Goal: Task Accomplishment & Management: Complete application form

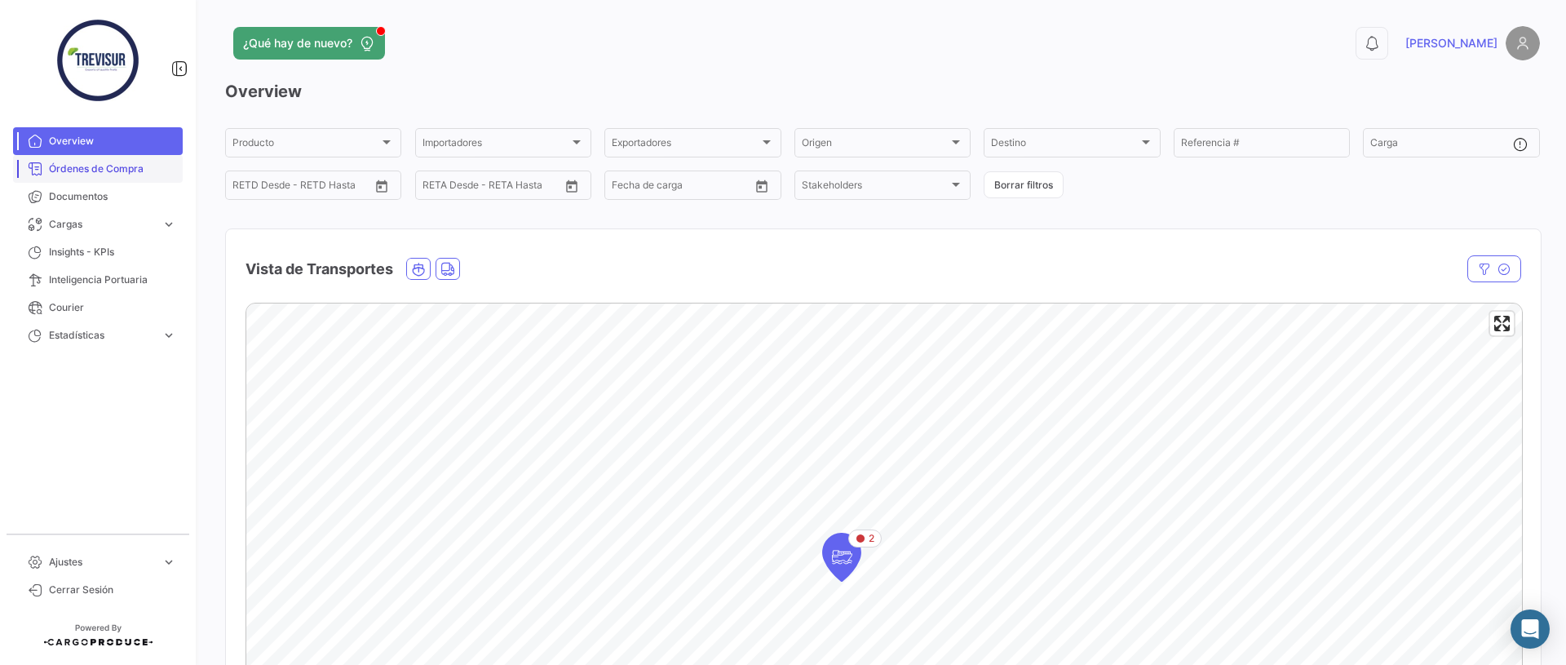
click at [81, 170] on span "Órdenes de Compra" at bounding box center [112, 168] width 127 height 15
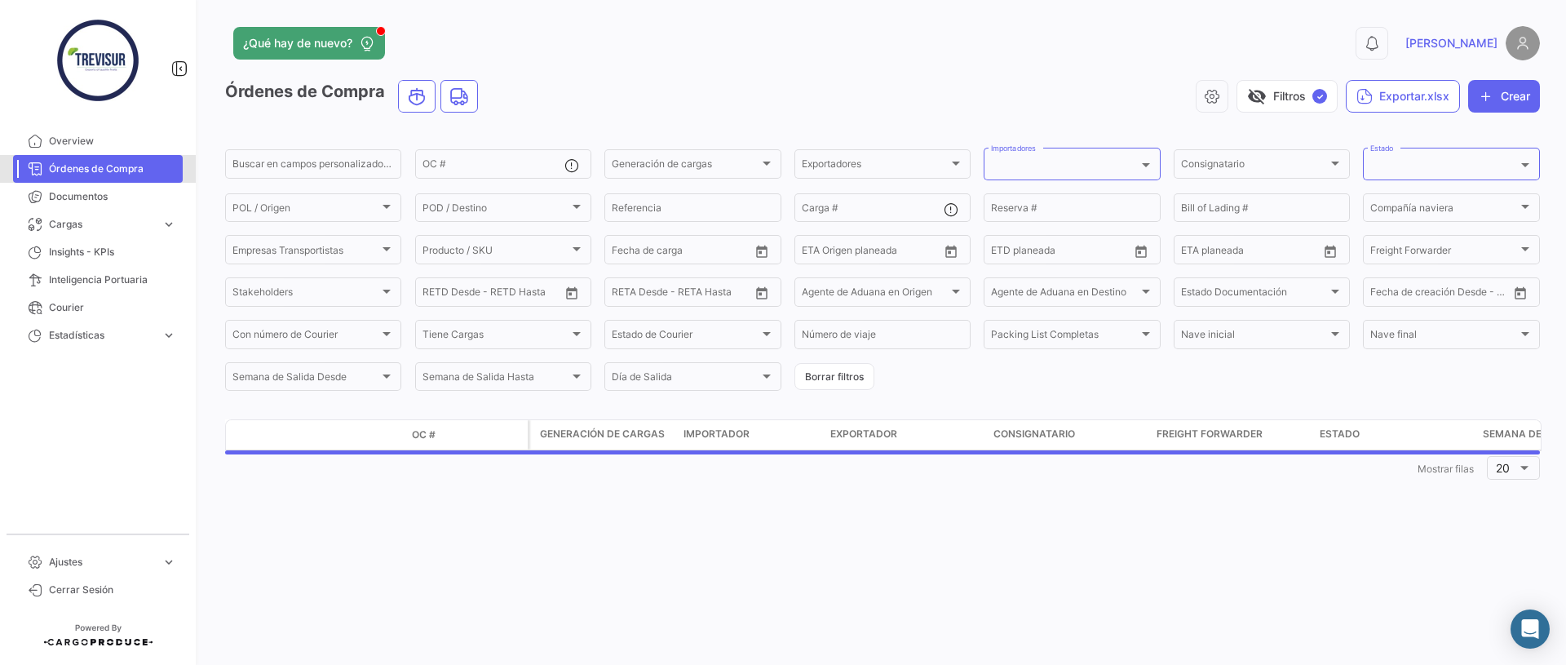
click at [73, 169] on span "Órdenes de Compra" at bounding box center [112, 168] width 127 height 15
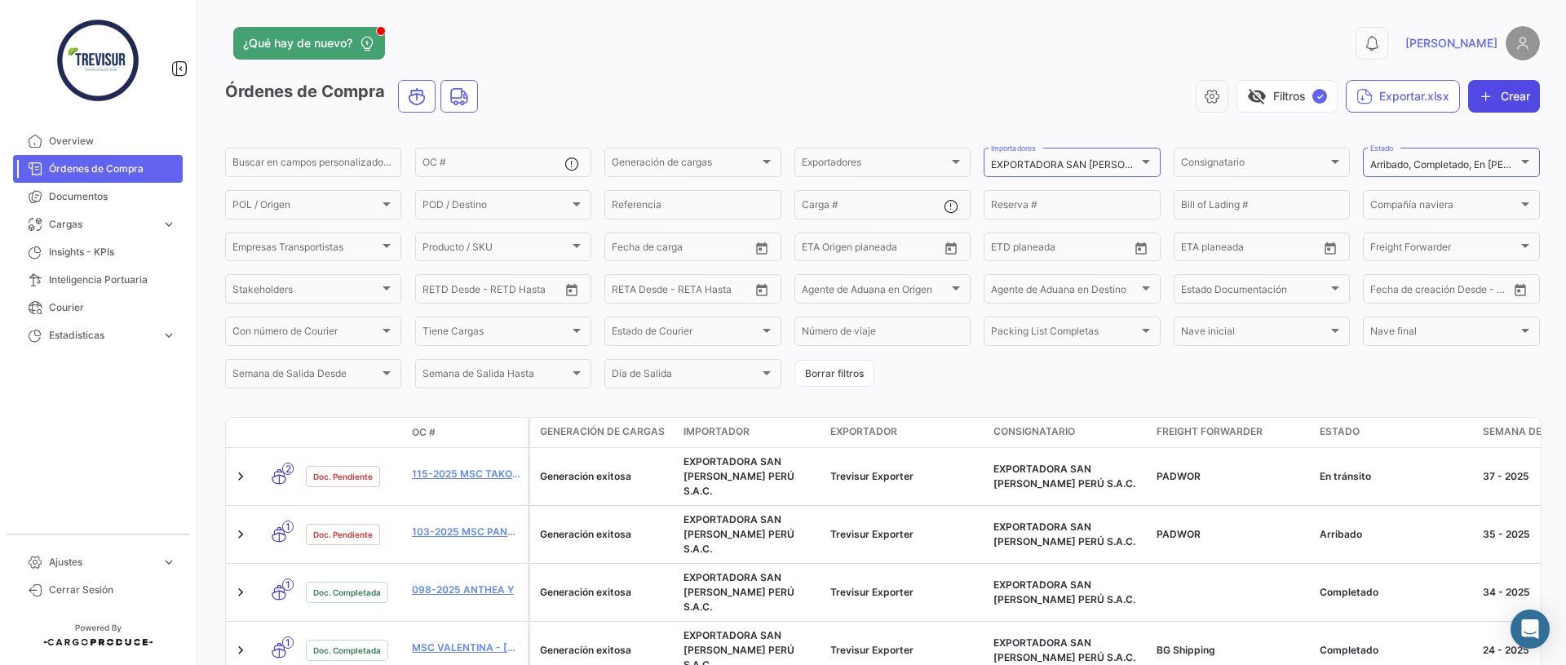
click at [1489, 93] on icon "button" at bounding box center [1486, 96] width 16 height 16
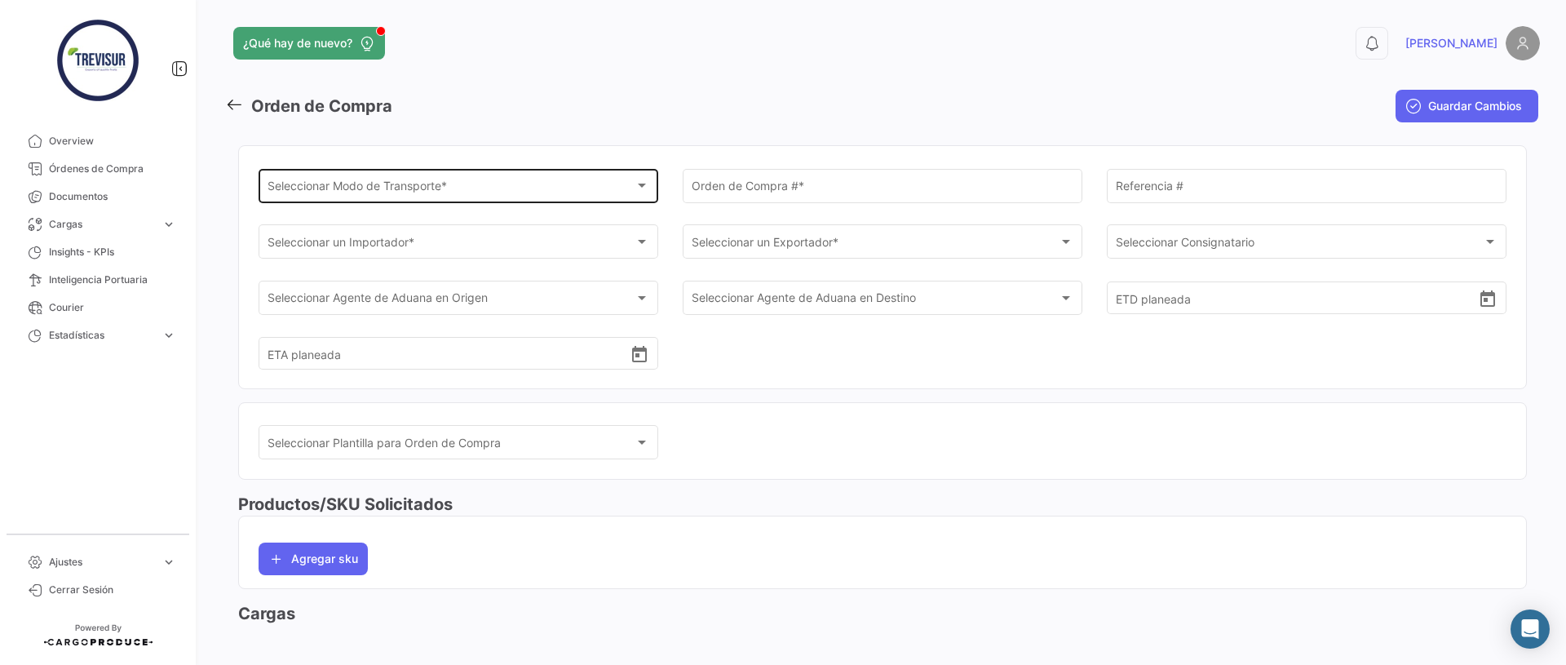
click at [398, 201] on div "Seleccionar Modo de Transporte * Seleccionar Modo de Transporte *" at bounding box center [458, 185] width 382 height 38
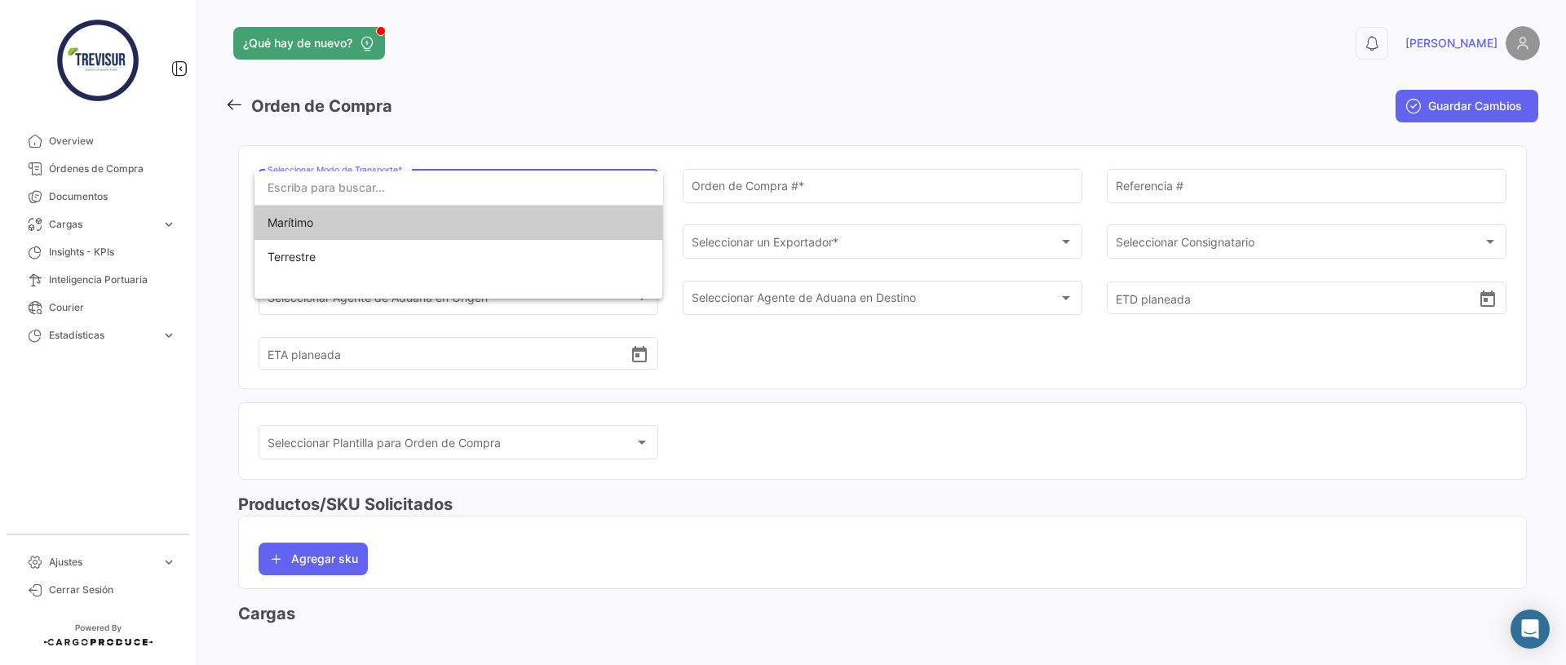
click at [387, 223] on span "Marítimo" at bounding box center [381, 223] width 228 height 34
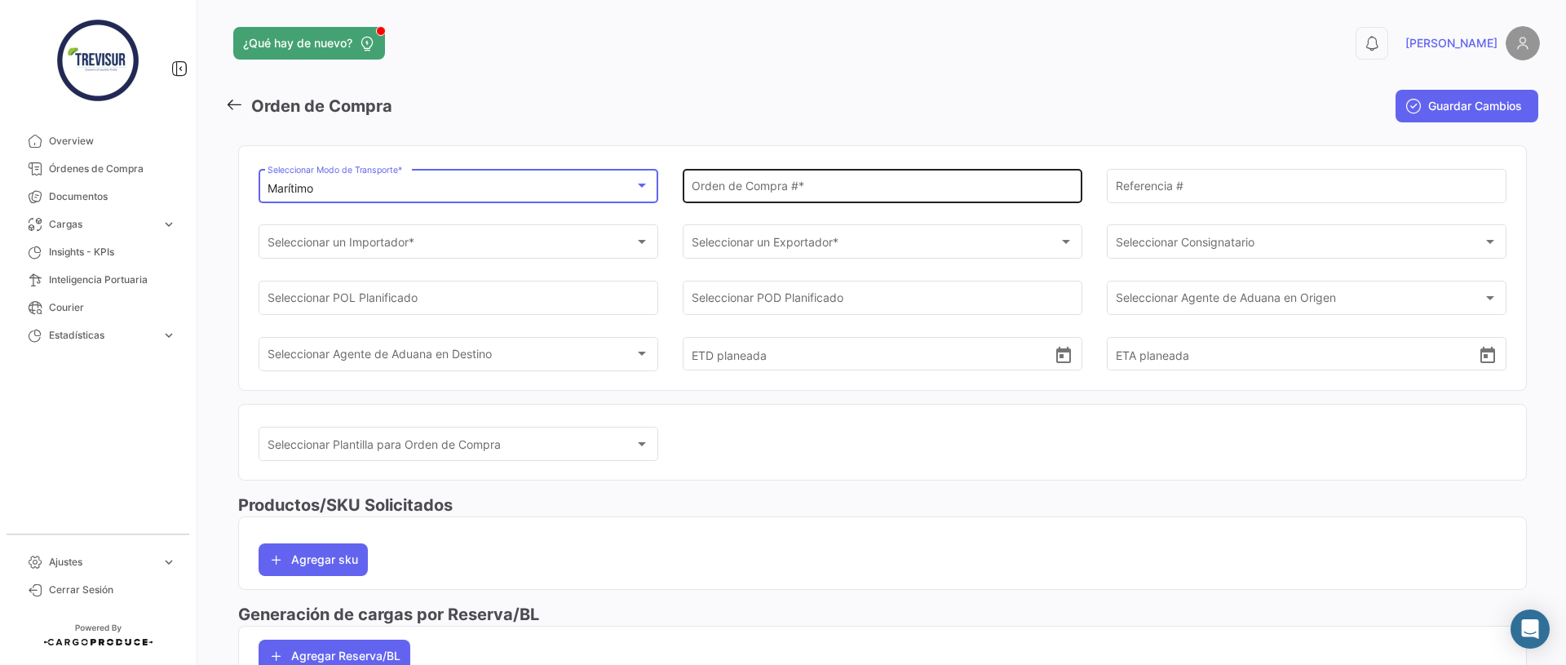
click at [816, 182] on input "Orden de Compra # *" at bounding box center [883, 189] width 382 height 14
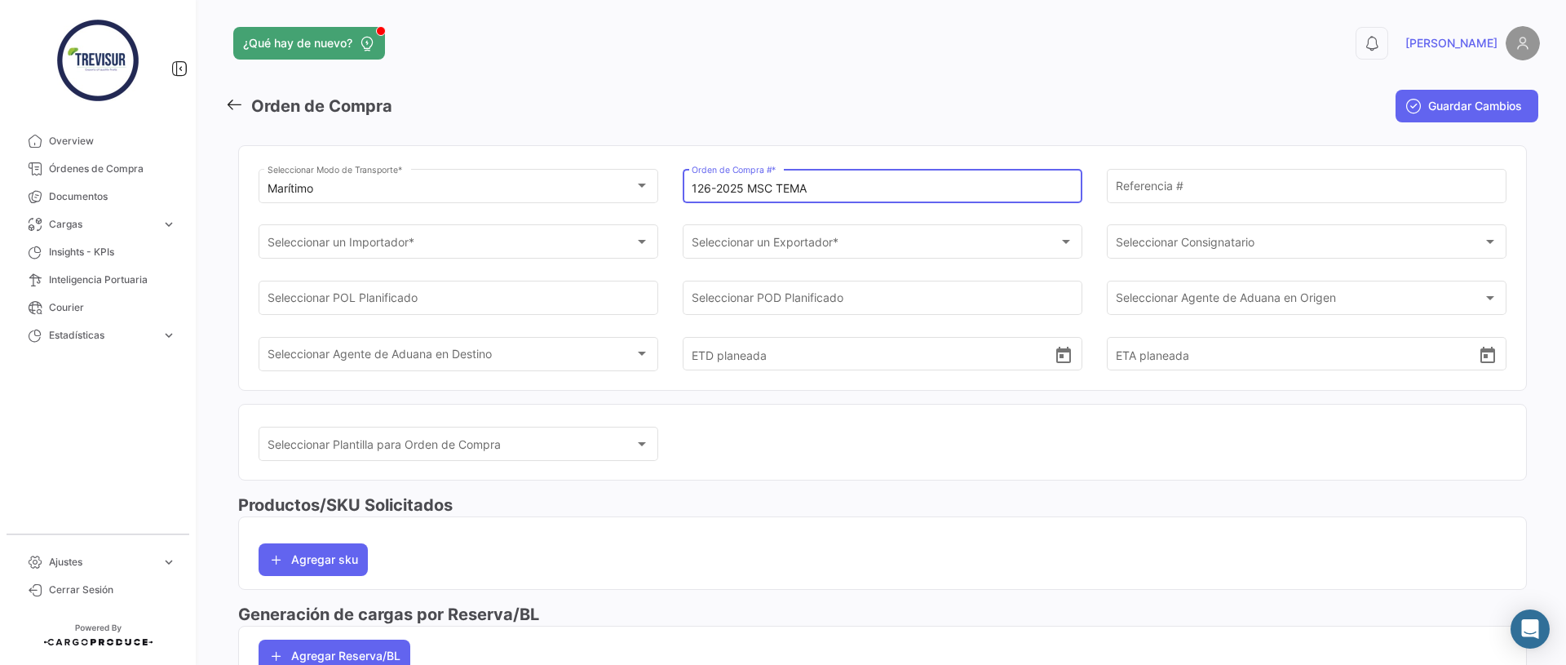
type input "126-2025 MSC TEMA"
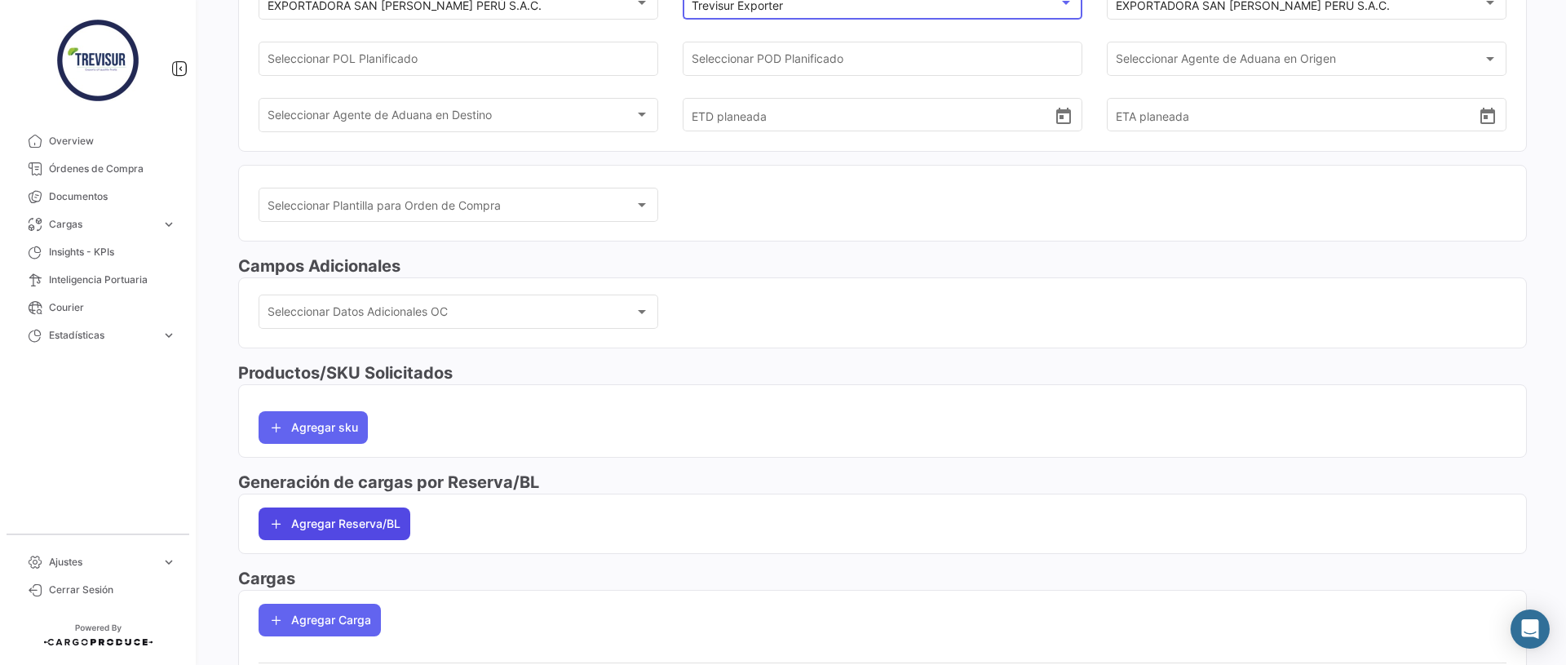
scroll to position [241, 0]
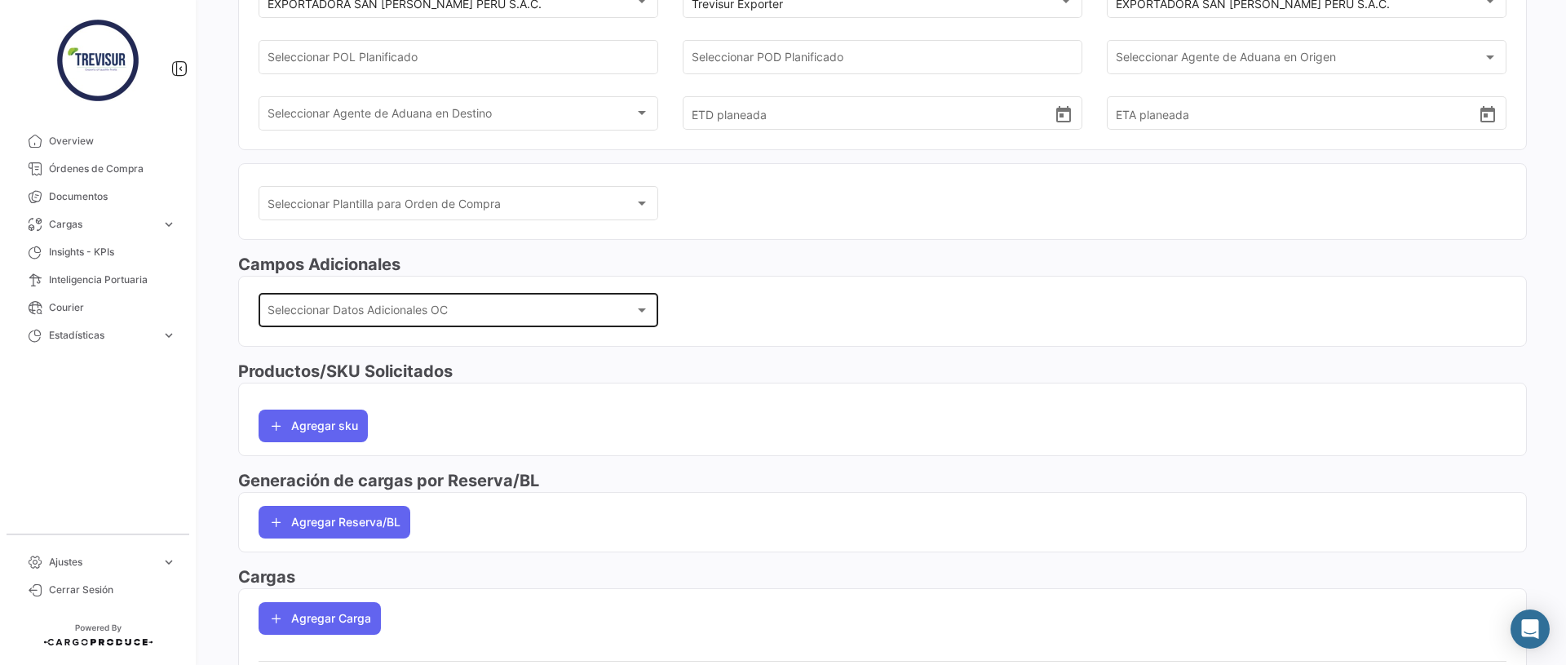
click at [356, 293] on div "Seleccionar Datos Adicionales OC Seleccionar Datos Adicionales OC" at bounding box center [458, 309] width 382 height 38
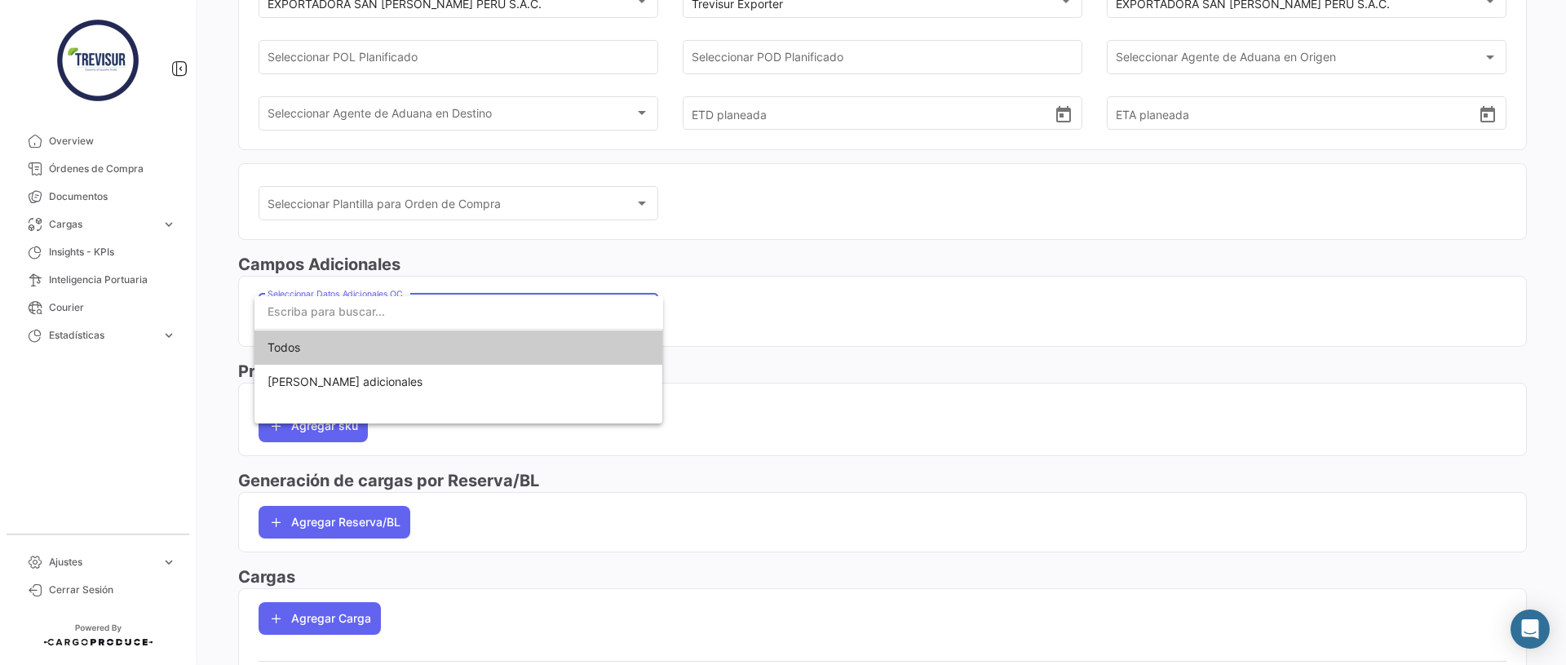
click at [781, 278] on div at bounding box center [783, 332] width 1566 height 665
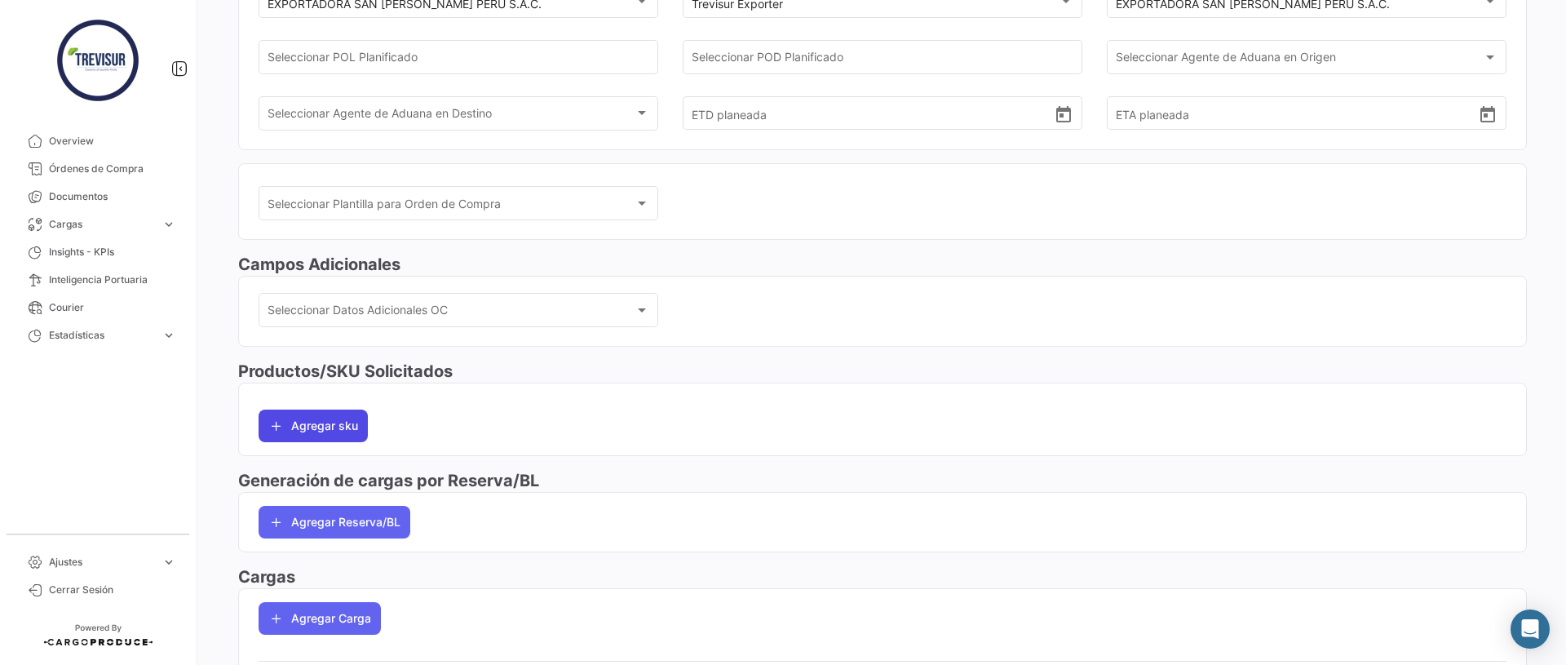
click at [335, 416] on button "Agregar sku" at bounding box center [313, 425] width 109 height 33
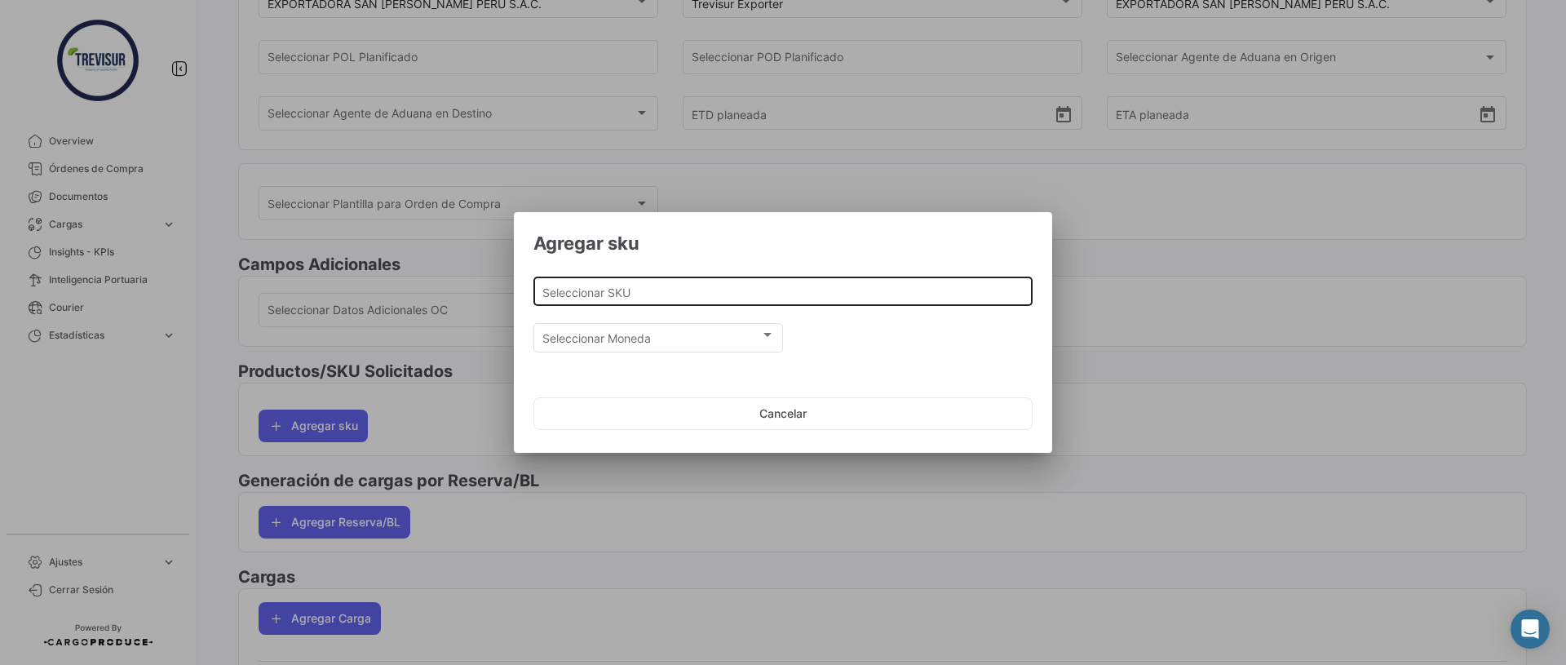
click at [652, 285] on input "Seleccionar SKU" at bounding box center [783, 292] width 482 height 14
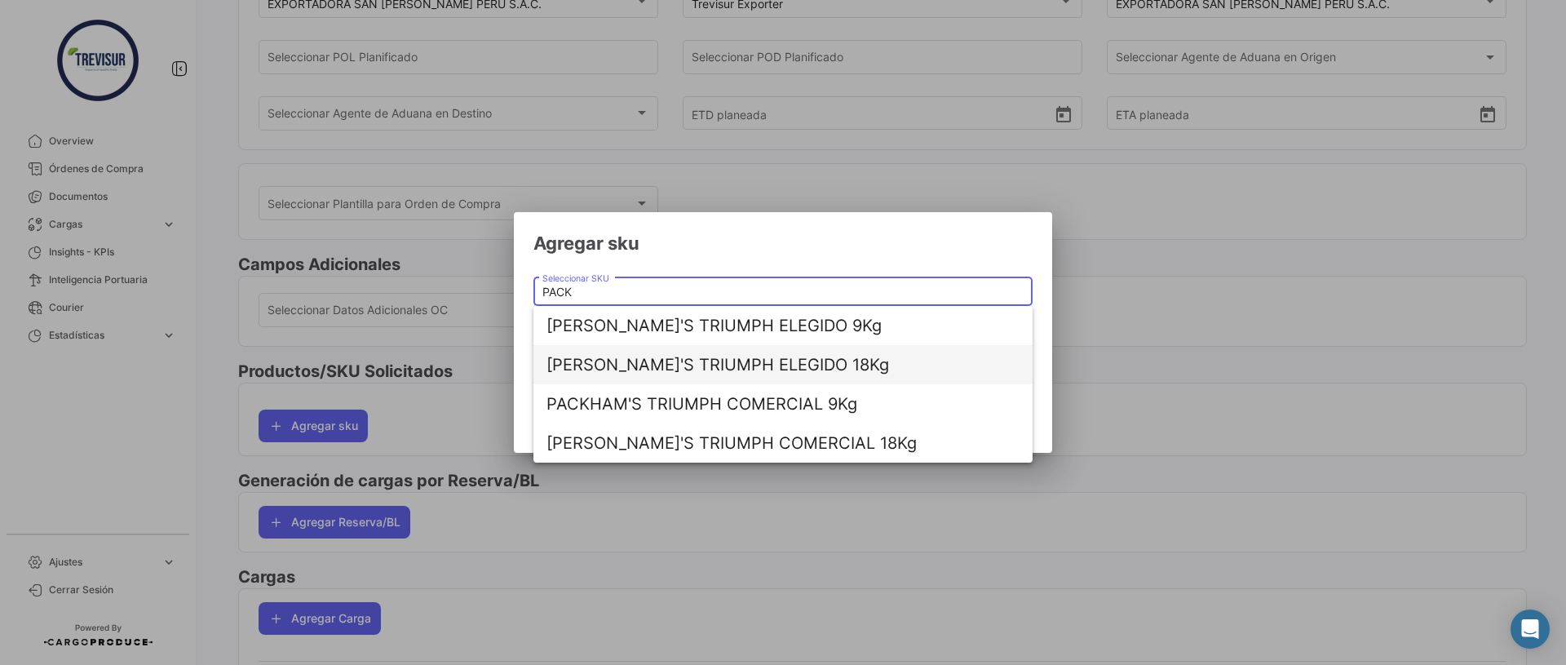
click at [678, 359] on span "[PERSON_NAME]'S TRIUMPH ELEGIDO 18Kg" at bounding box center [782, 364] width 473 height 39
type input "[PERSON_NAME]'S TRIUMPH ELEGIDO 18Kg"
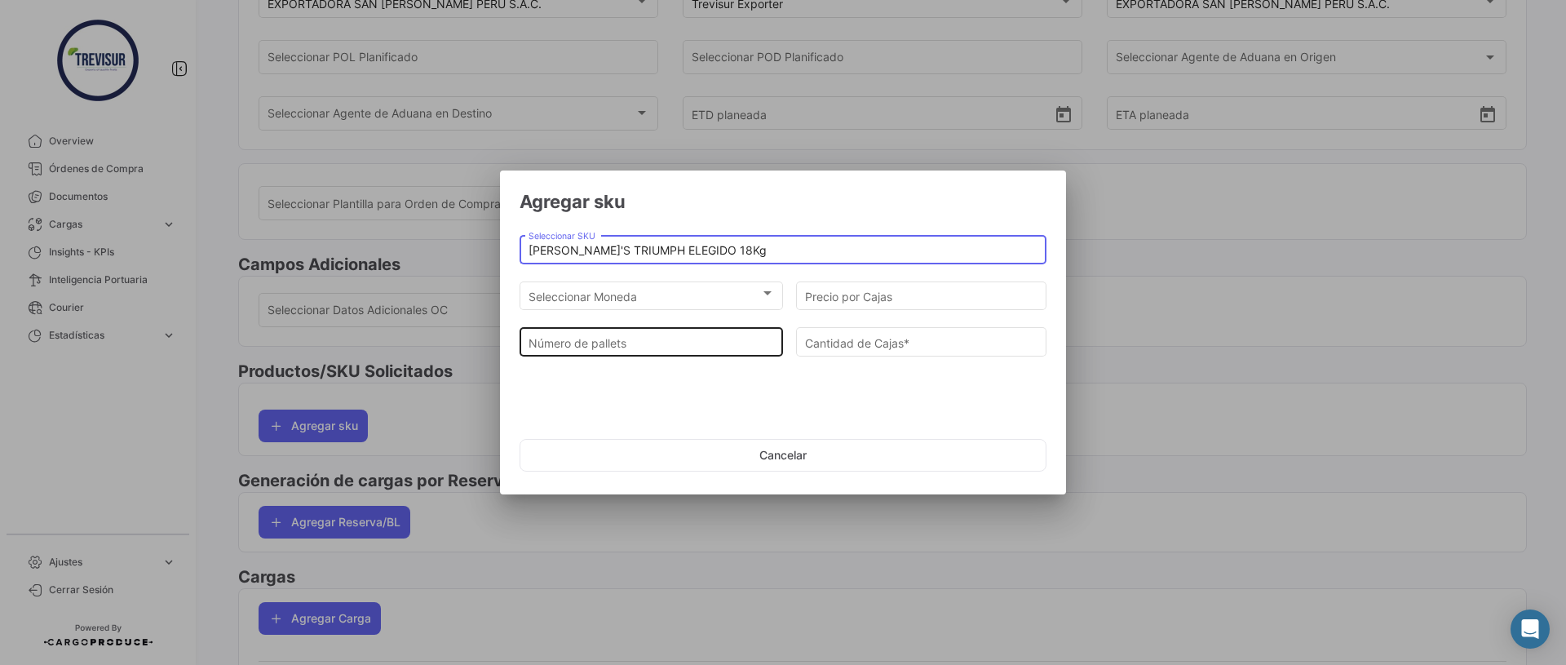
click at [621, 343] on input "Número de pallets" at bounding box center [651, 343] width 246 height 14
type input "2"
type input "126"
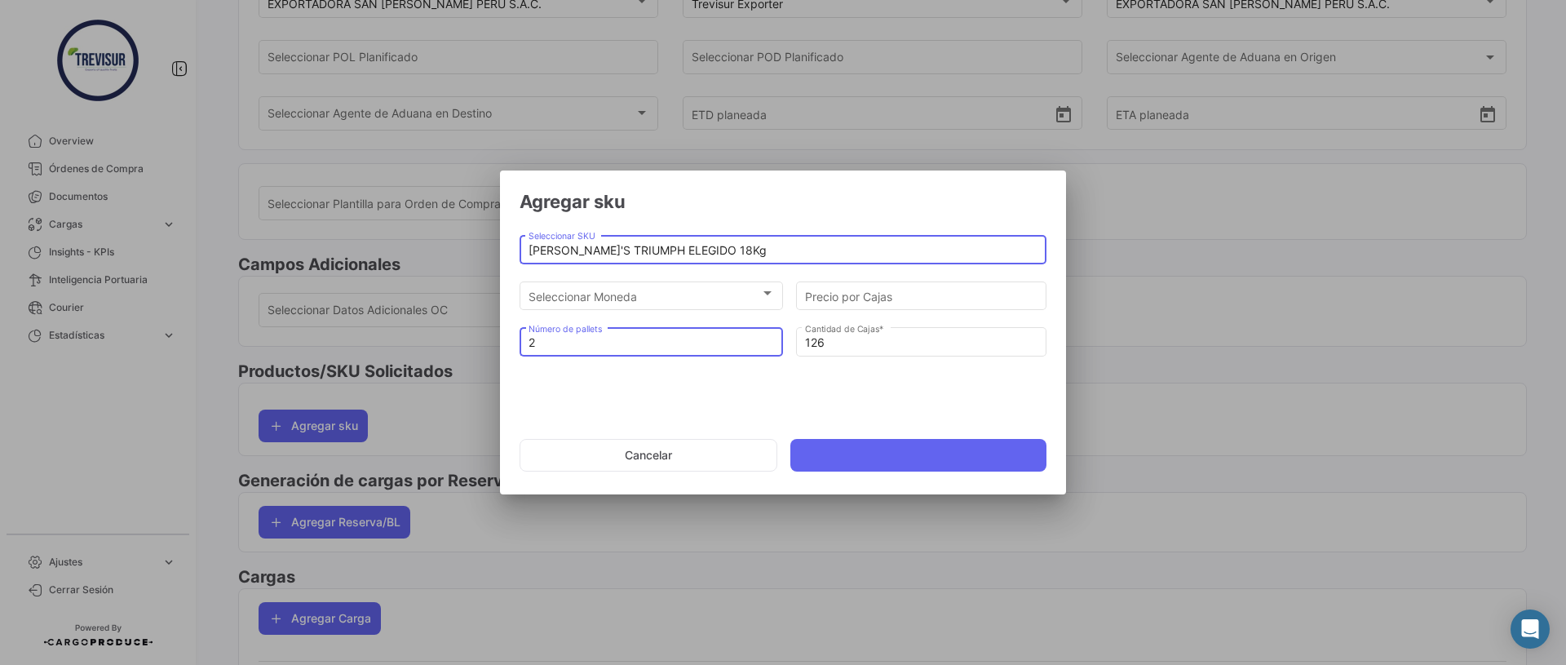
type input "21"
type input "1323"
type input "21"
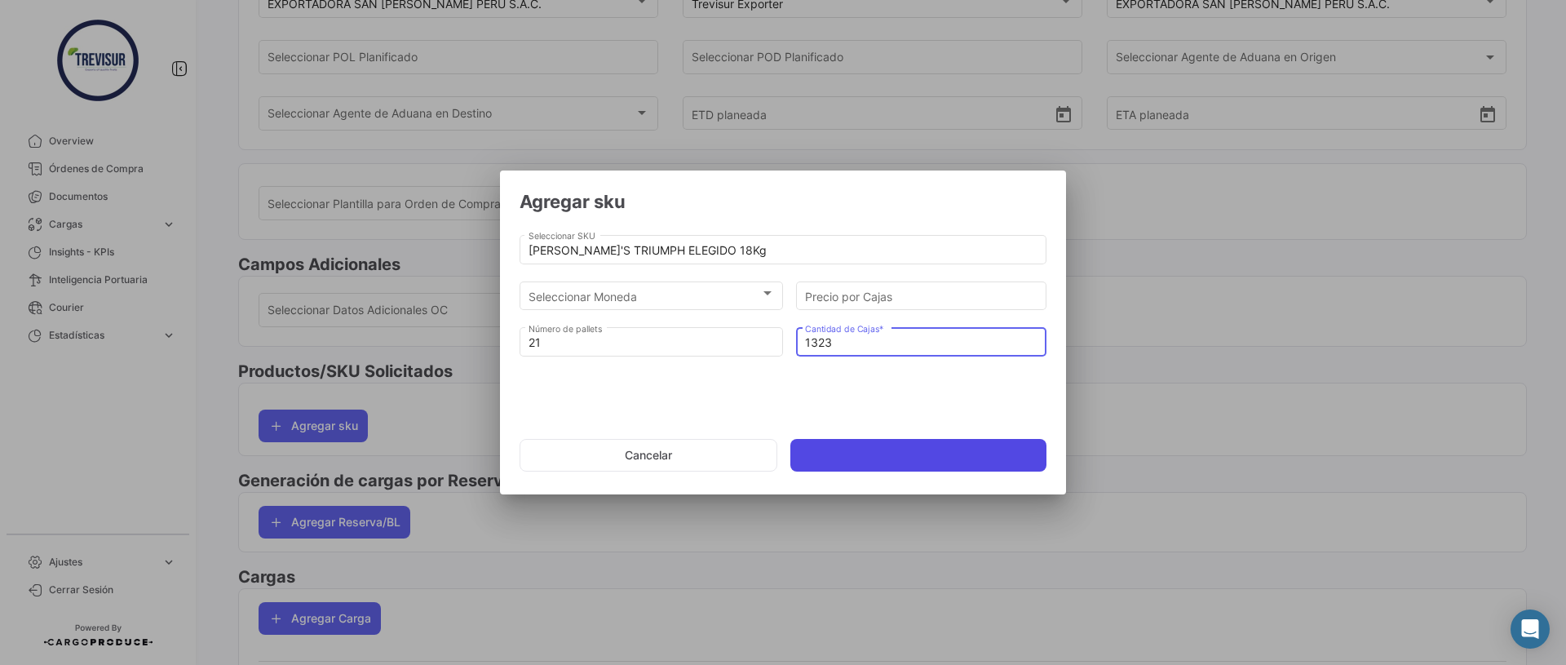
click at [820, 450] on button at bounding box center [918, 455] width 256 height 33
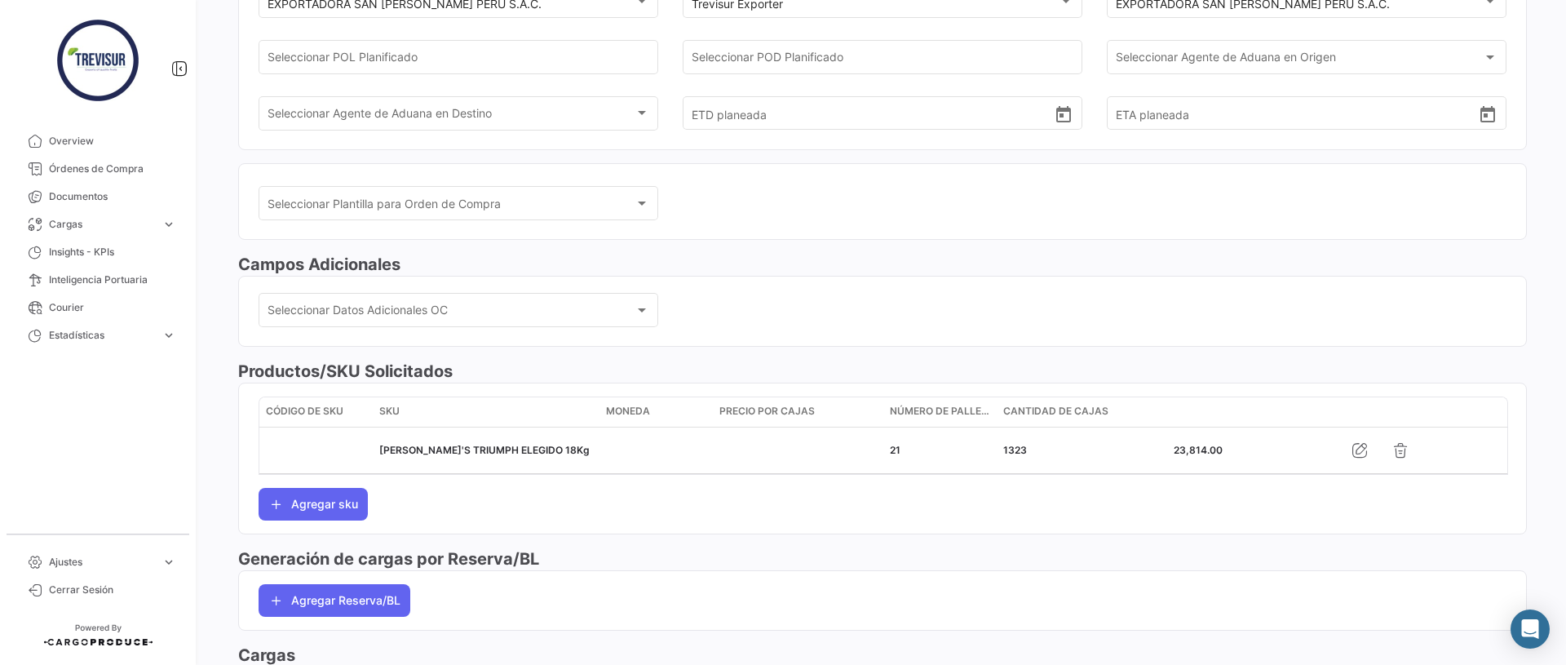
scroll to position [382, 0]
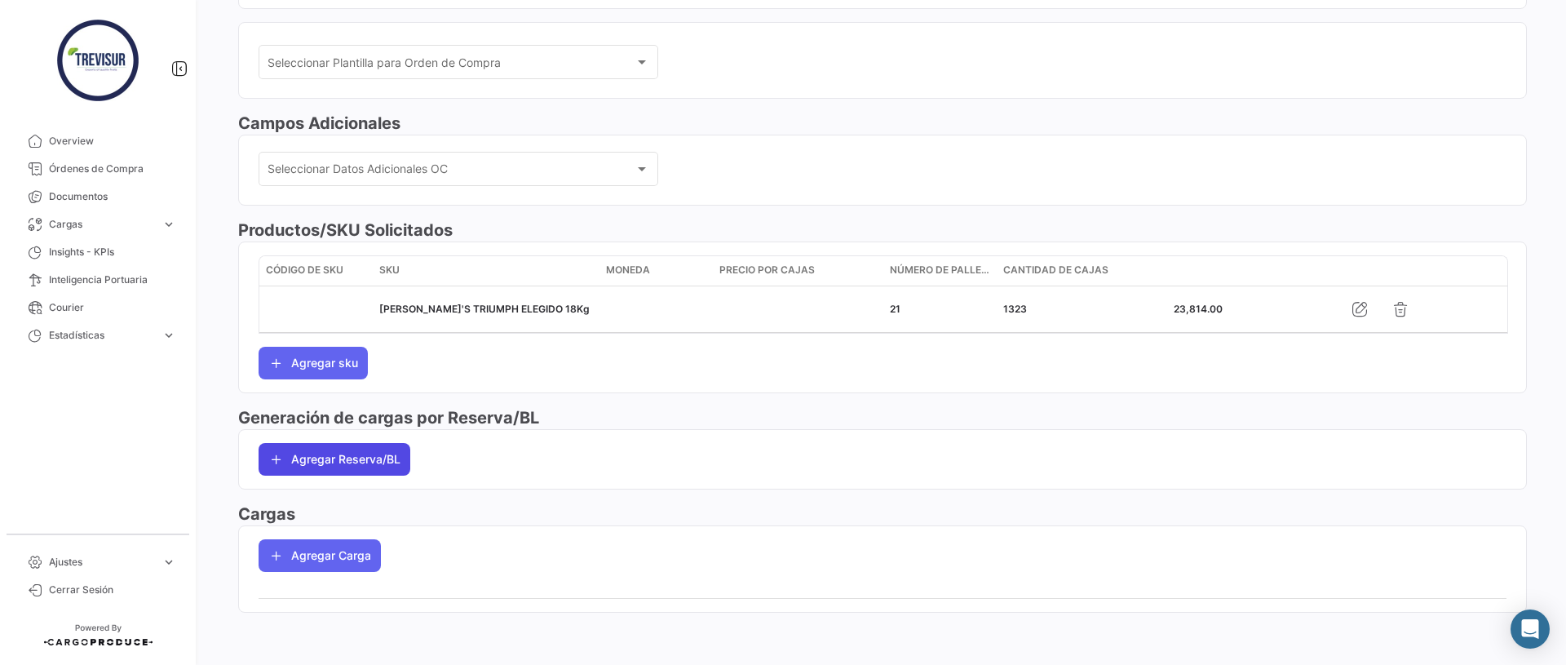
click at [391, 447] on button "Agregar Reserva/BL" at bounding box center [335, 459] width 152 height 33
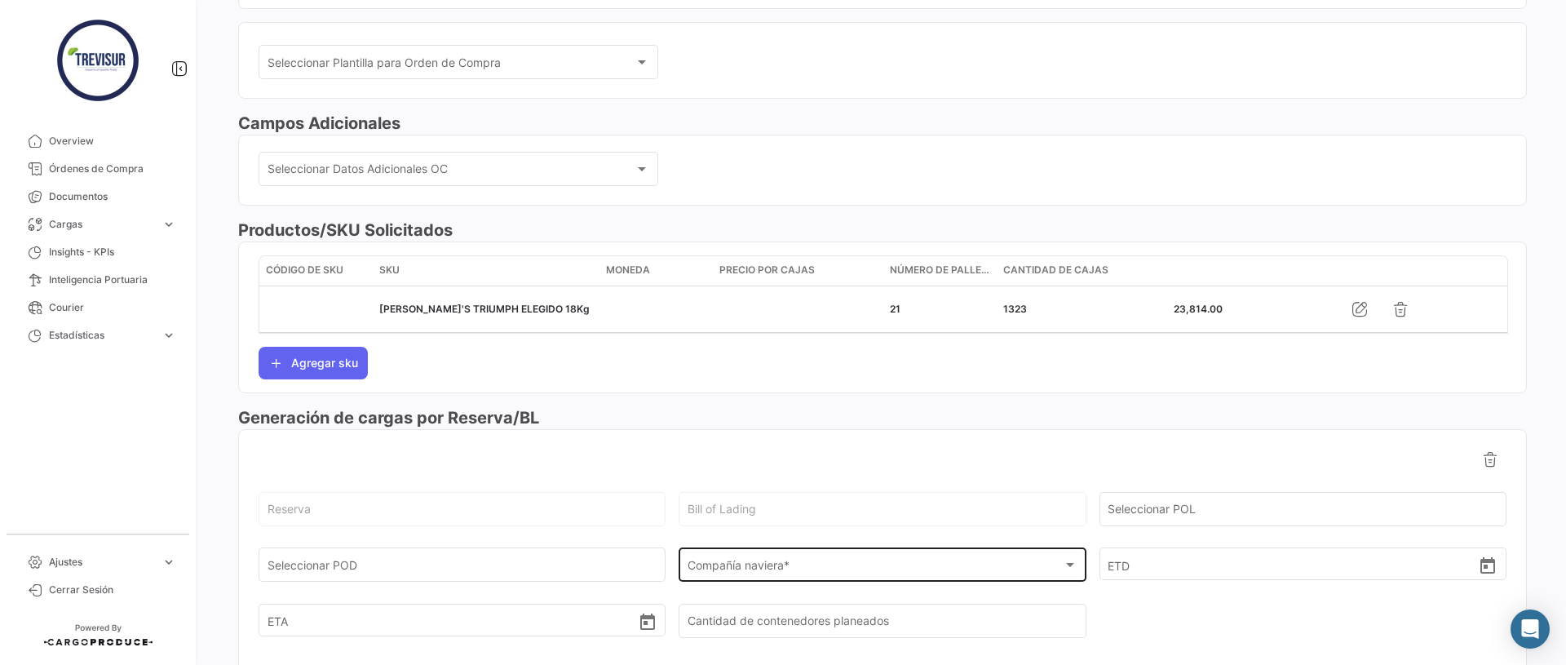
click at [742, 557] on div "Compañía naviera * Compañía naviera *" at bounding box center [882, 564] width 390 height 38
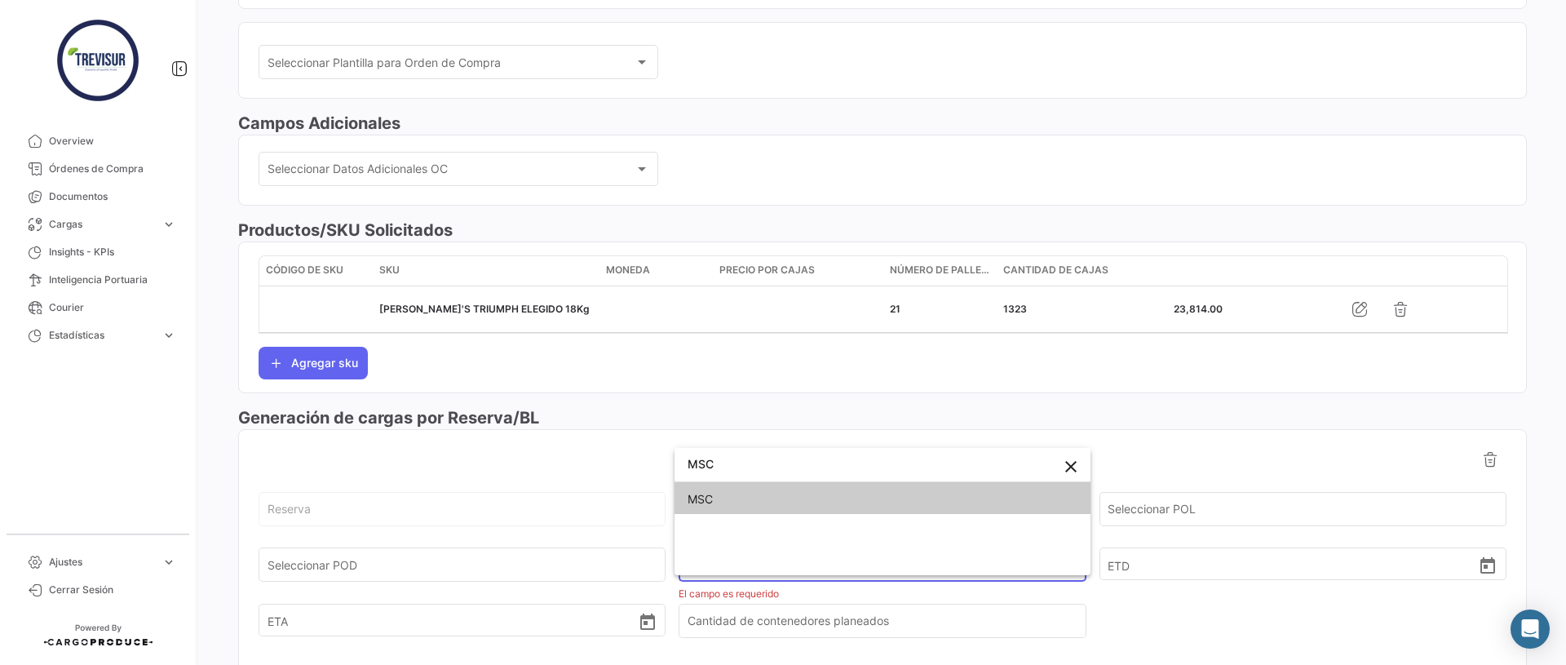
type input "MSC"
drag, startPoint x: 730, startPoint y: 504, endPoint x: 520, endPoint y: 494, distance: 209.8
click at [730, 504] on span "MSC" at bounding box center [882, 499] width 390 height 34
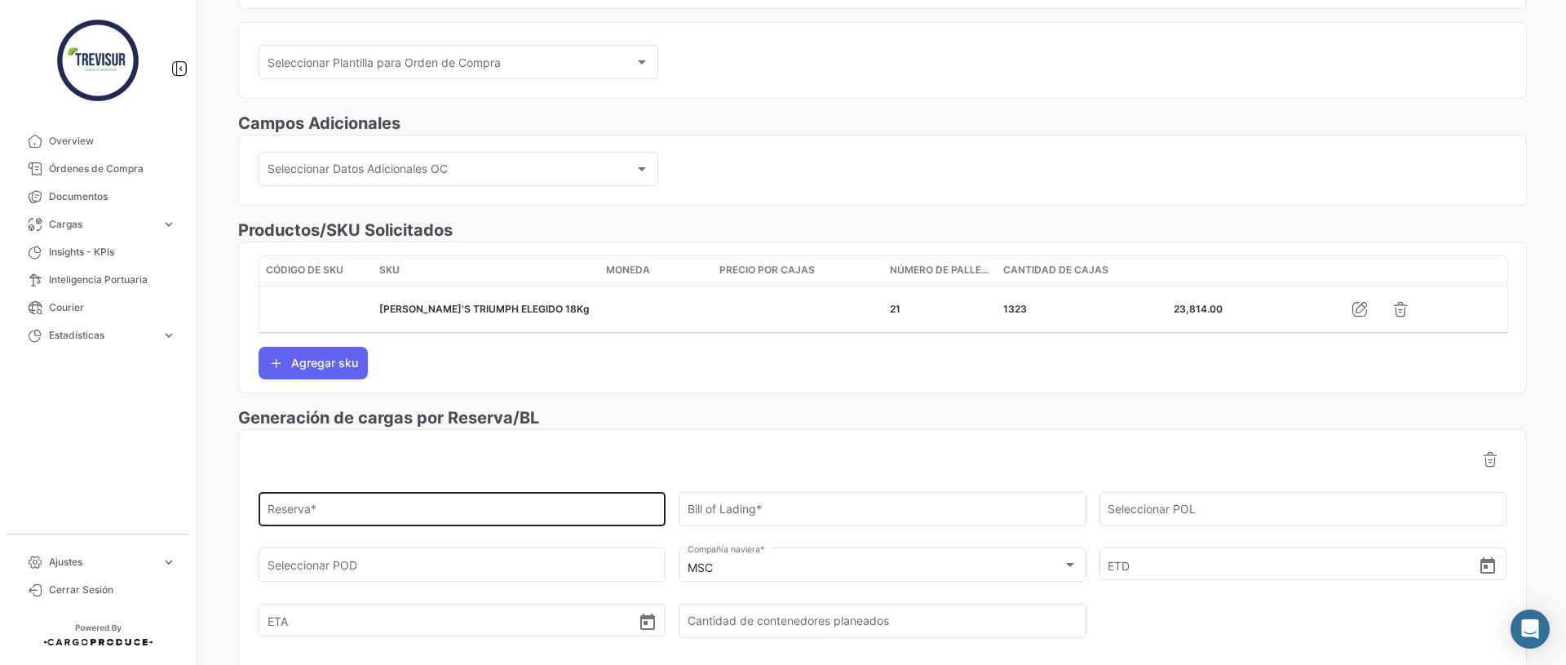
click at [518, 503] on div "Reserva *" at bounding box center [462, 507] width 390 height 38
paste input "EBKG14186927"
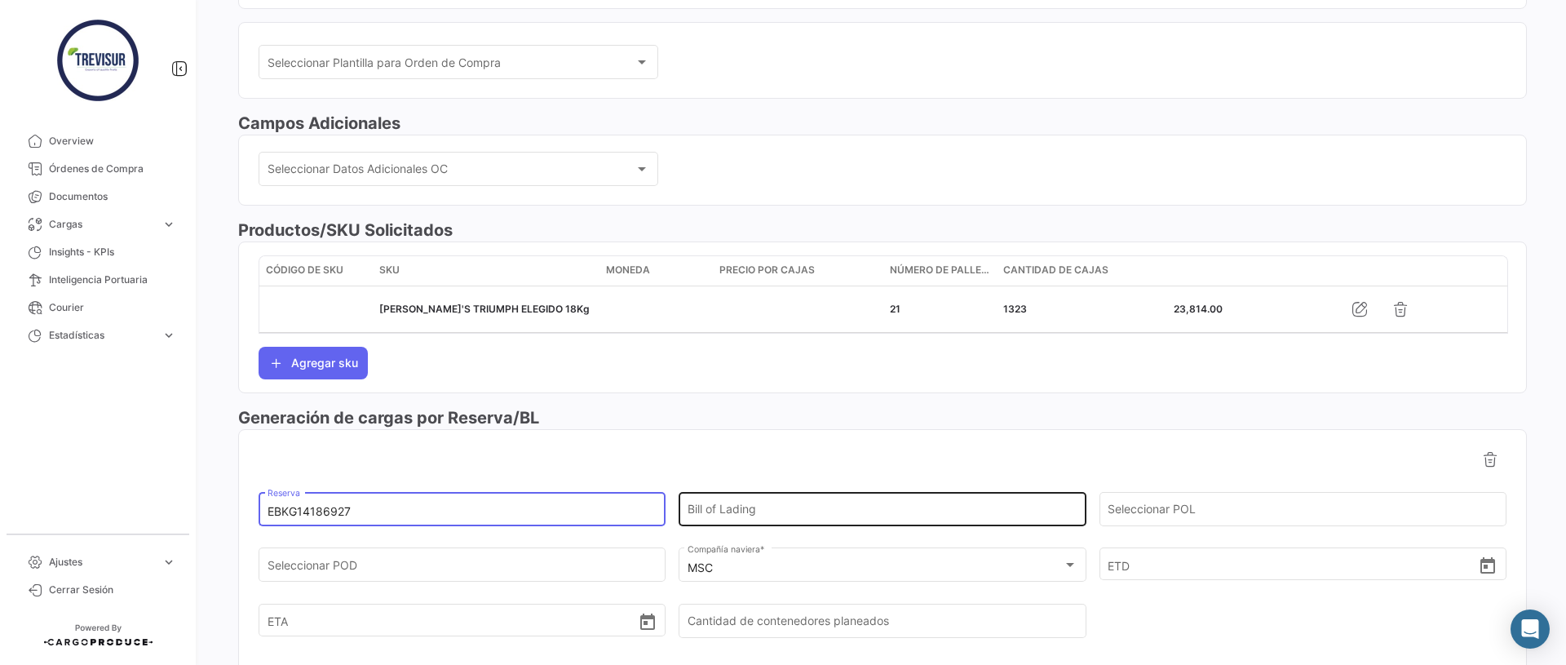
scroll to position [584, 0]
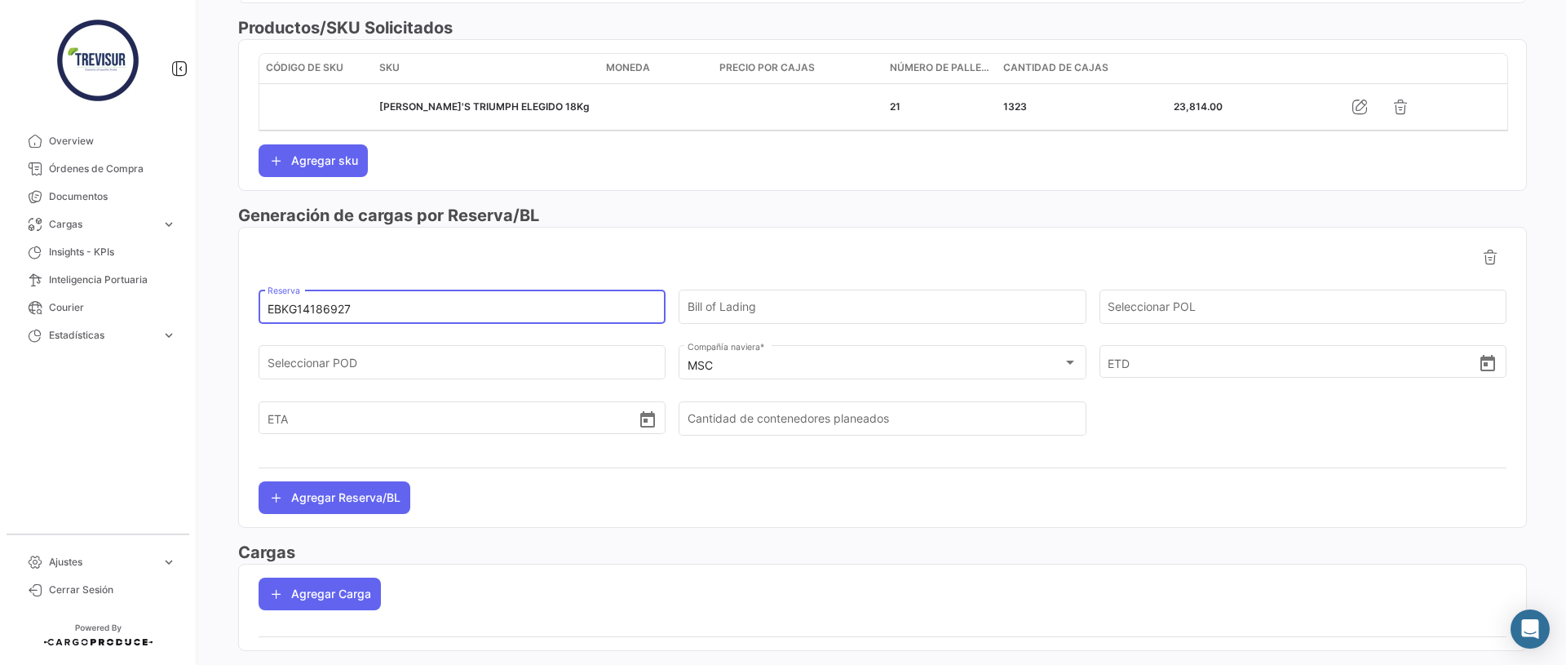
type input "EBKG14186927"
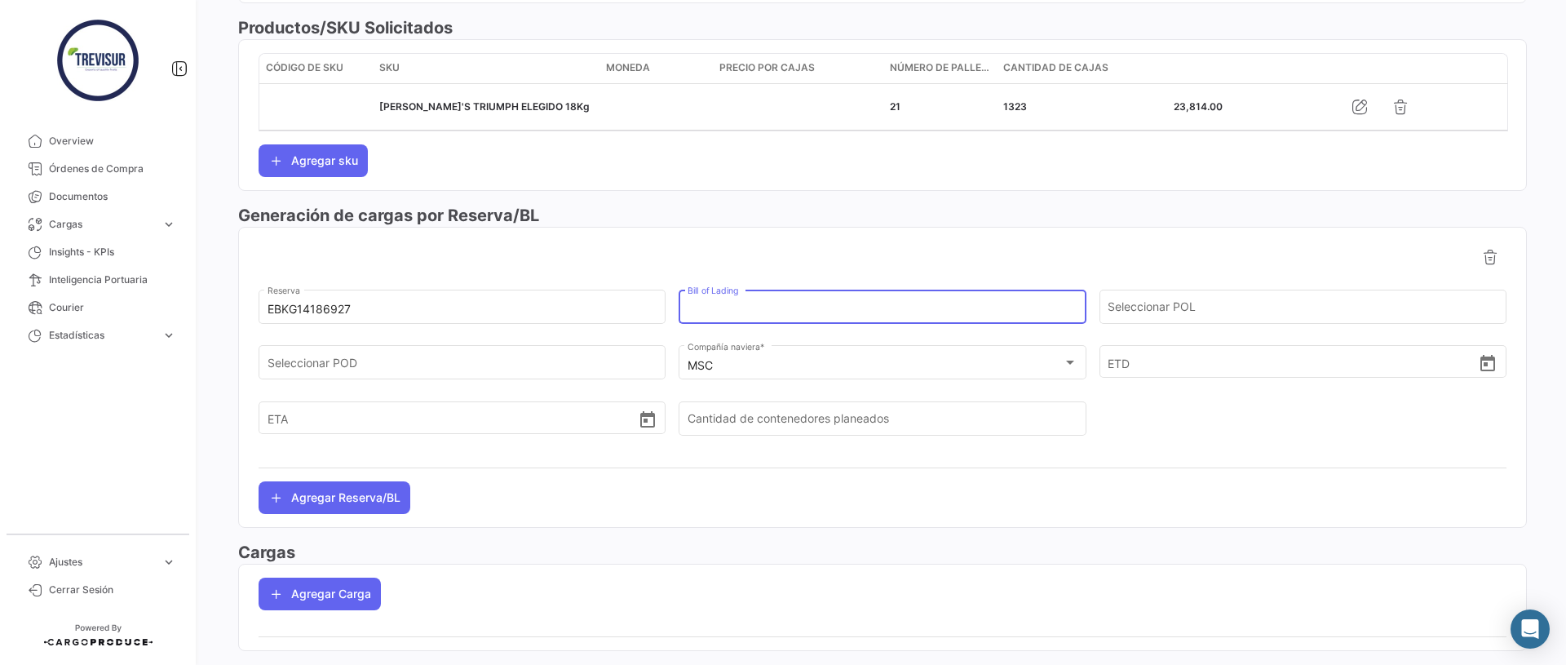
scroll to position [0, 0]
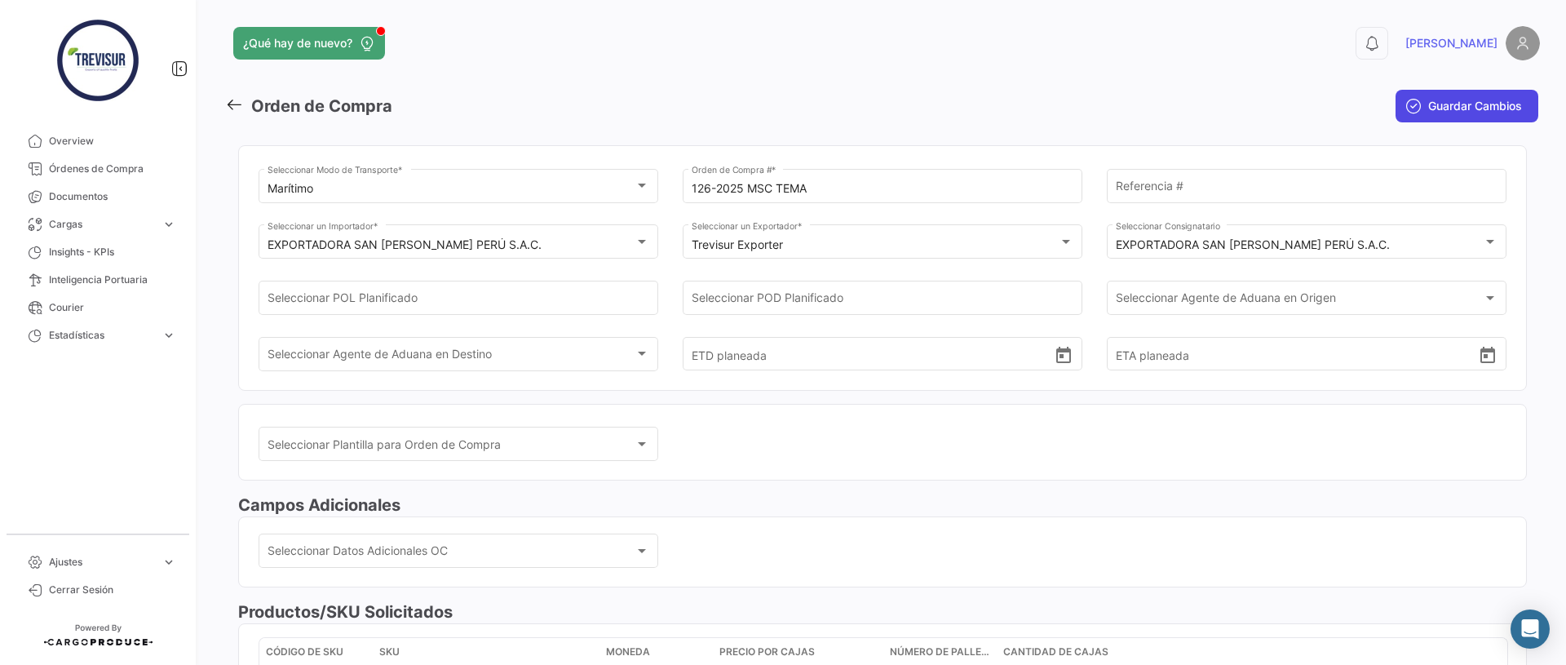
click at [1488, 98] on span "Guardar Cambios" at bounding box center [1475, 106] width 94 height 16
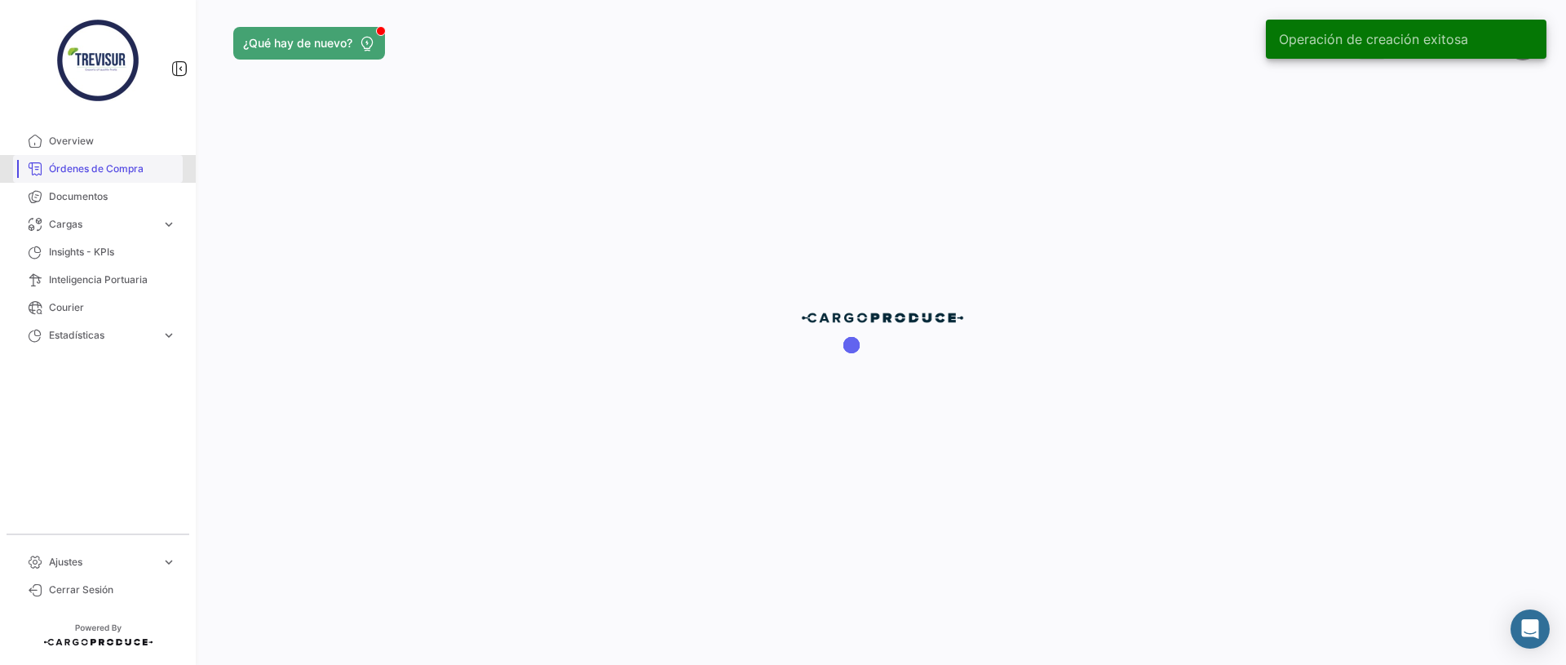
click at [58, 157] on link "Órdenes de Compra" at bounding box center [98, 169] width 170 height 28
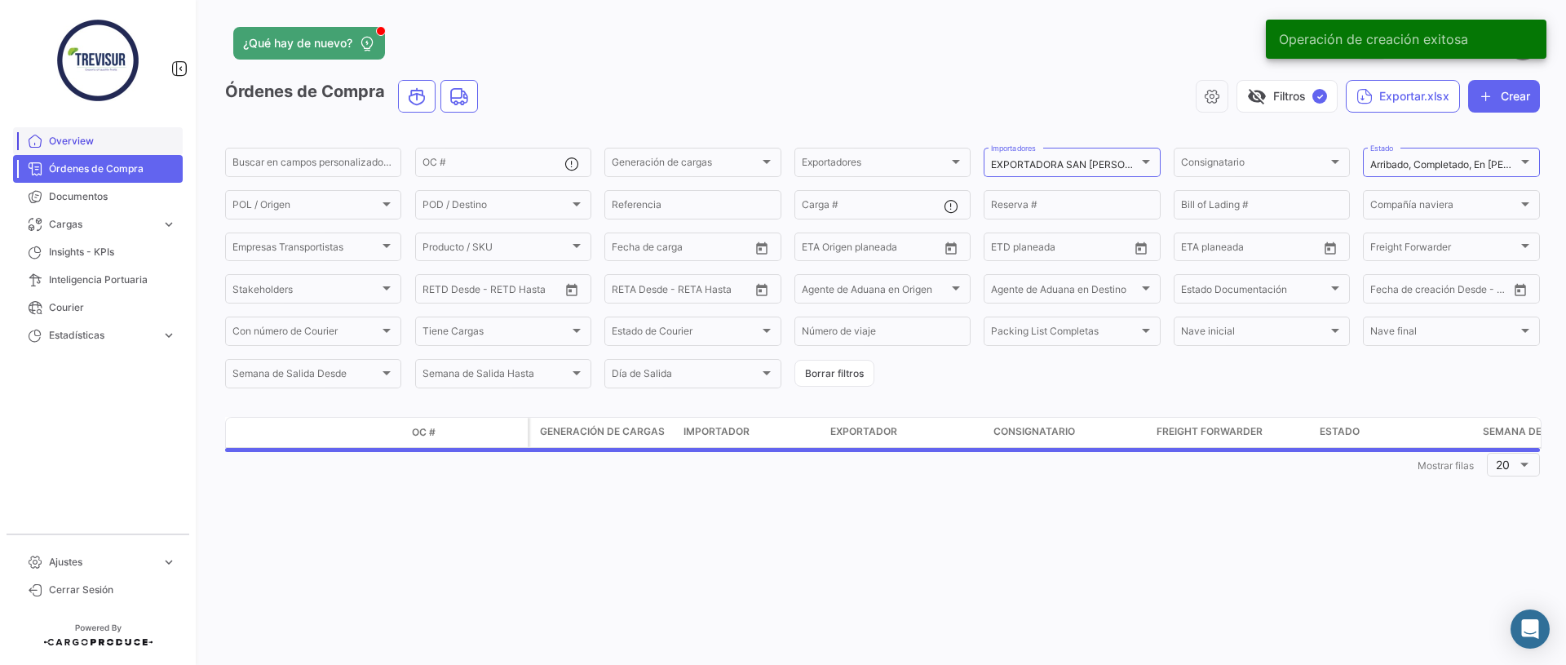
click at [62, 140] on span "Overview" at bounding box center [112, 141] width 127 height 15
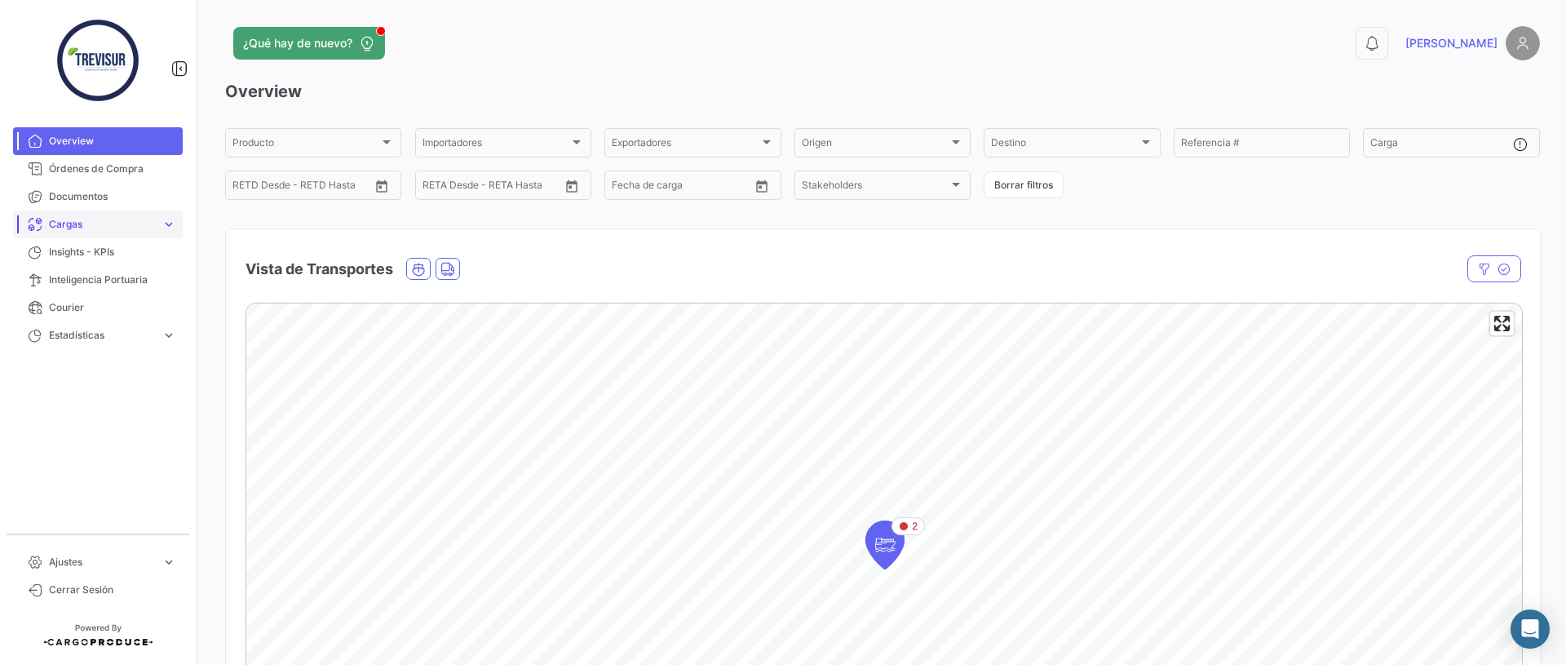
click at [61, 231] on span "Cargas" at bounding box center [102, 224] width 106 height 15
click at [60, 256] on span "Cargas Marítimas" at bounding box center [83, 258] width 82 height 15
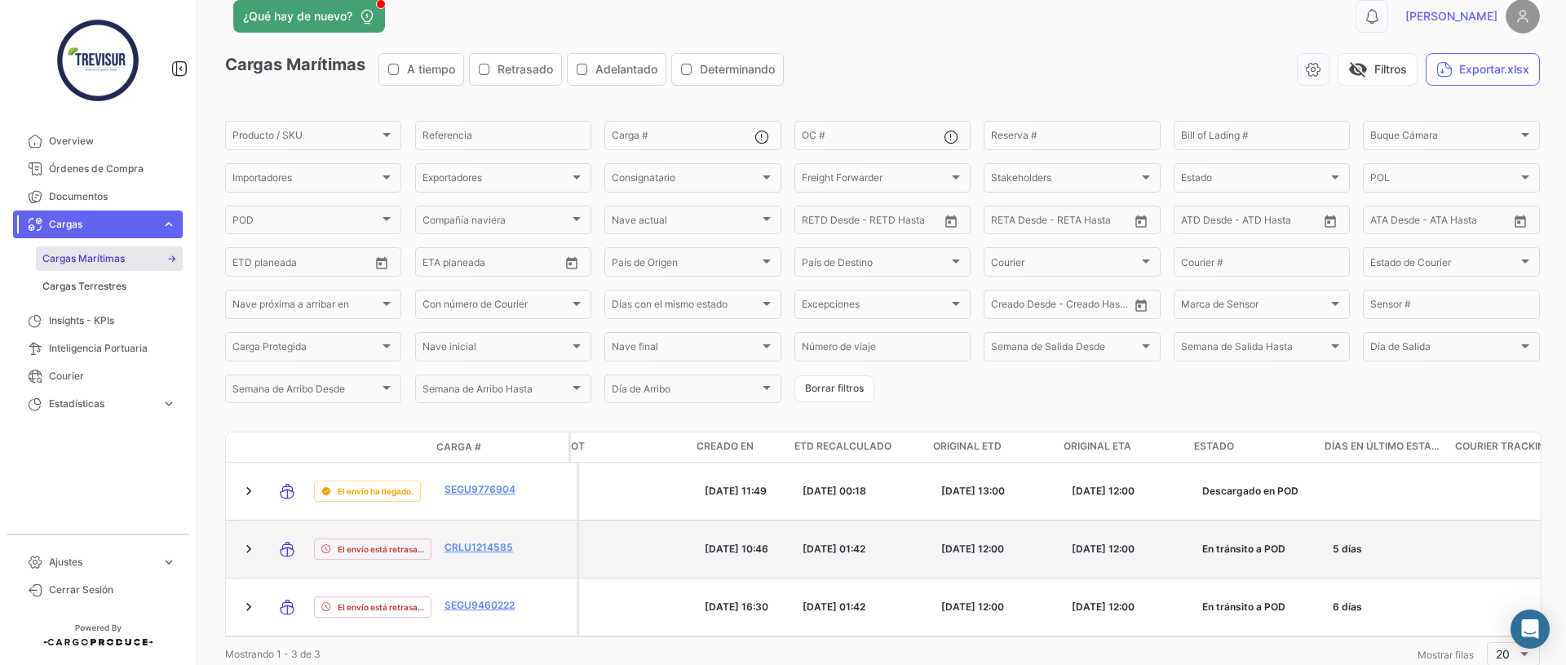
scroll to position [0, 1585]
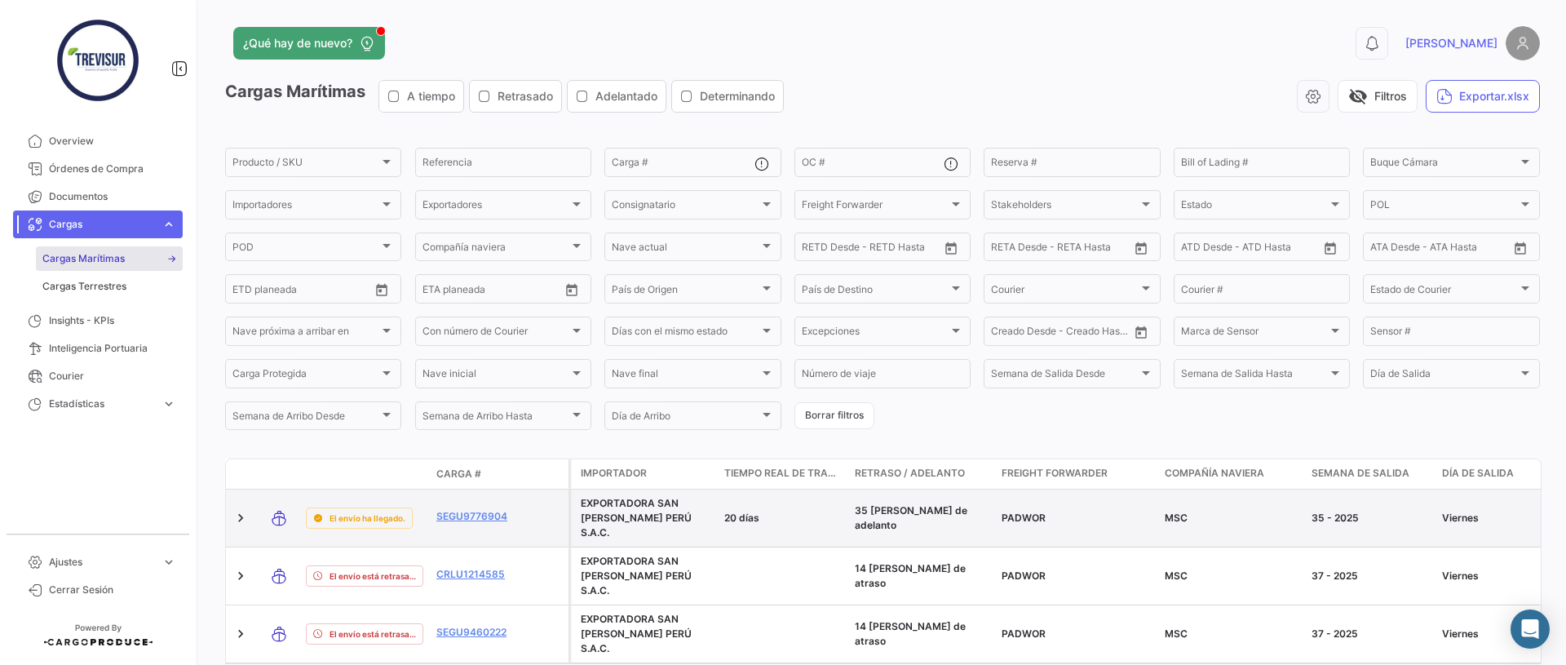
click at [749, 511] on div "20 días" at bounding box center [782, 518] width 117 height 15
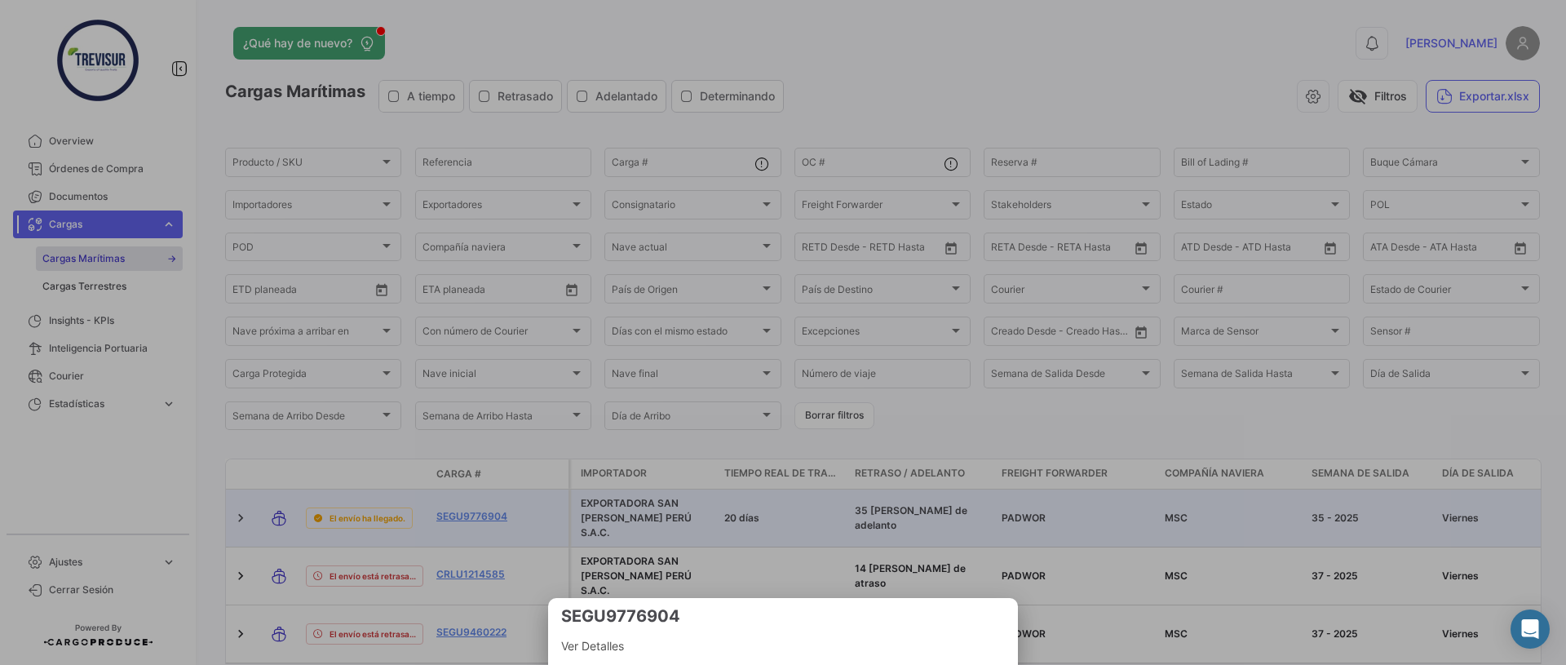
click at [749, 508] on div at bounding box center [783, 332] width 1566 height 665
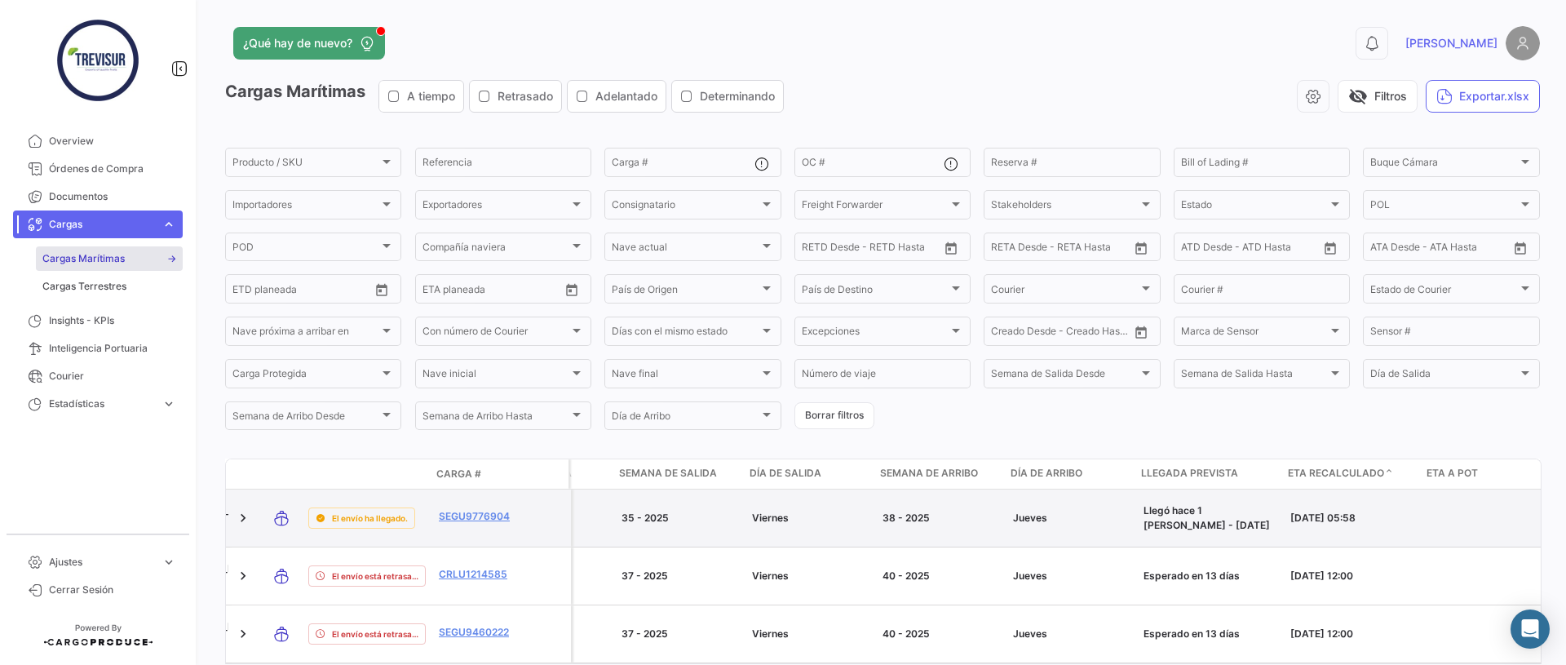
scroll to position [0, 738]
